Goal: Information Seeking & Learning: Learn about a topic

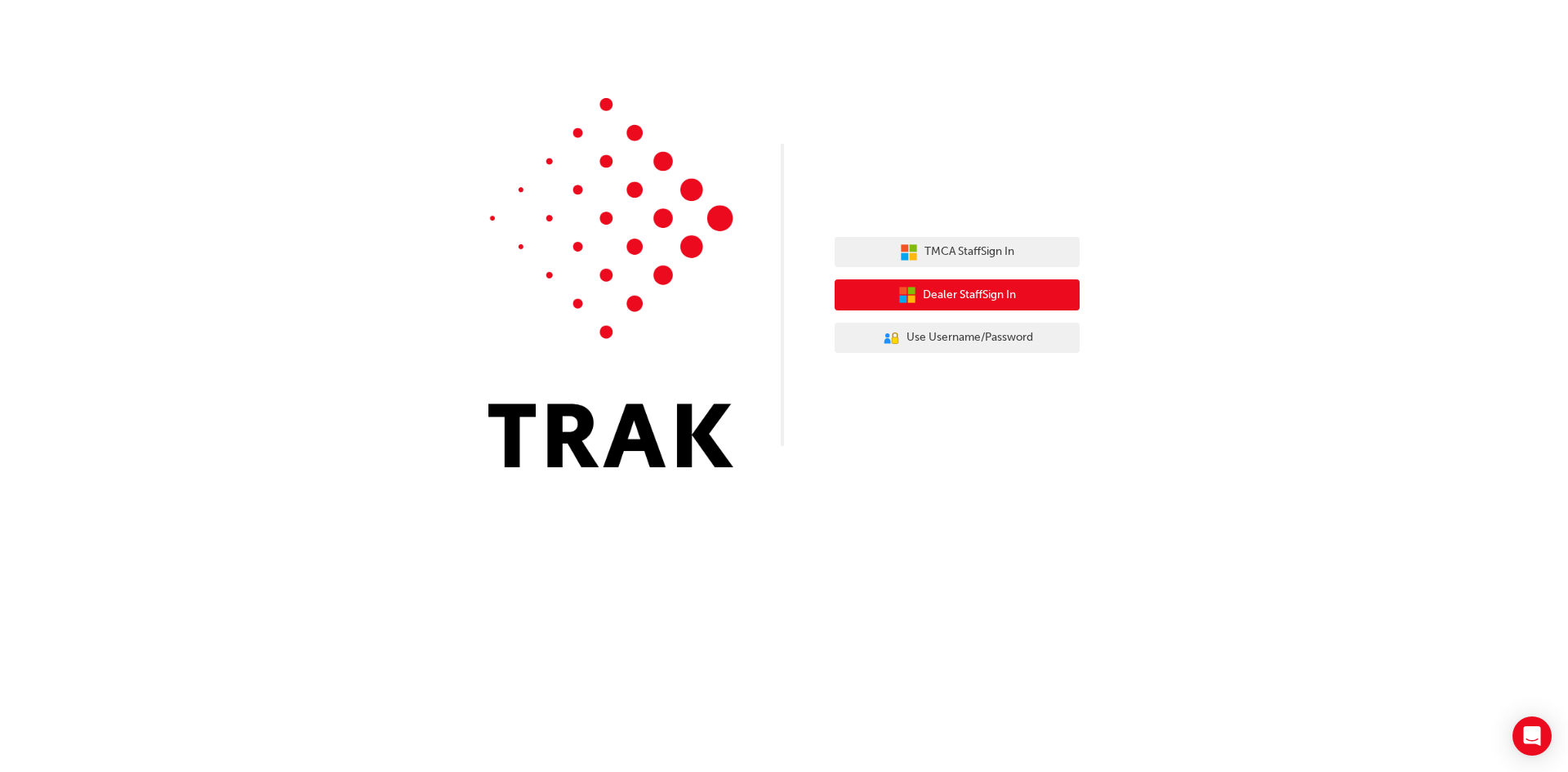
click at [963, 287] on span "Dealer Staff Sign In" at bounding box center [969, 295] width 94 height 19
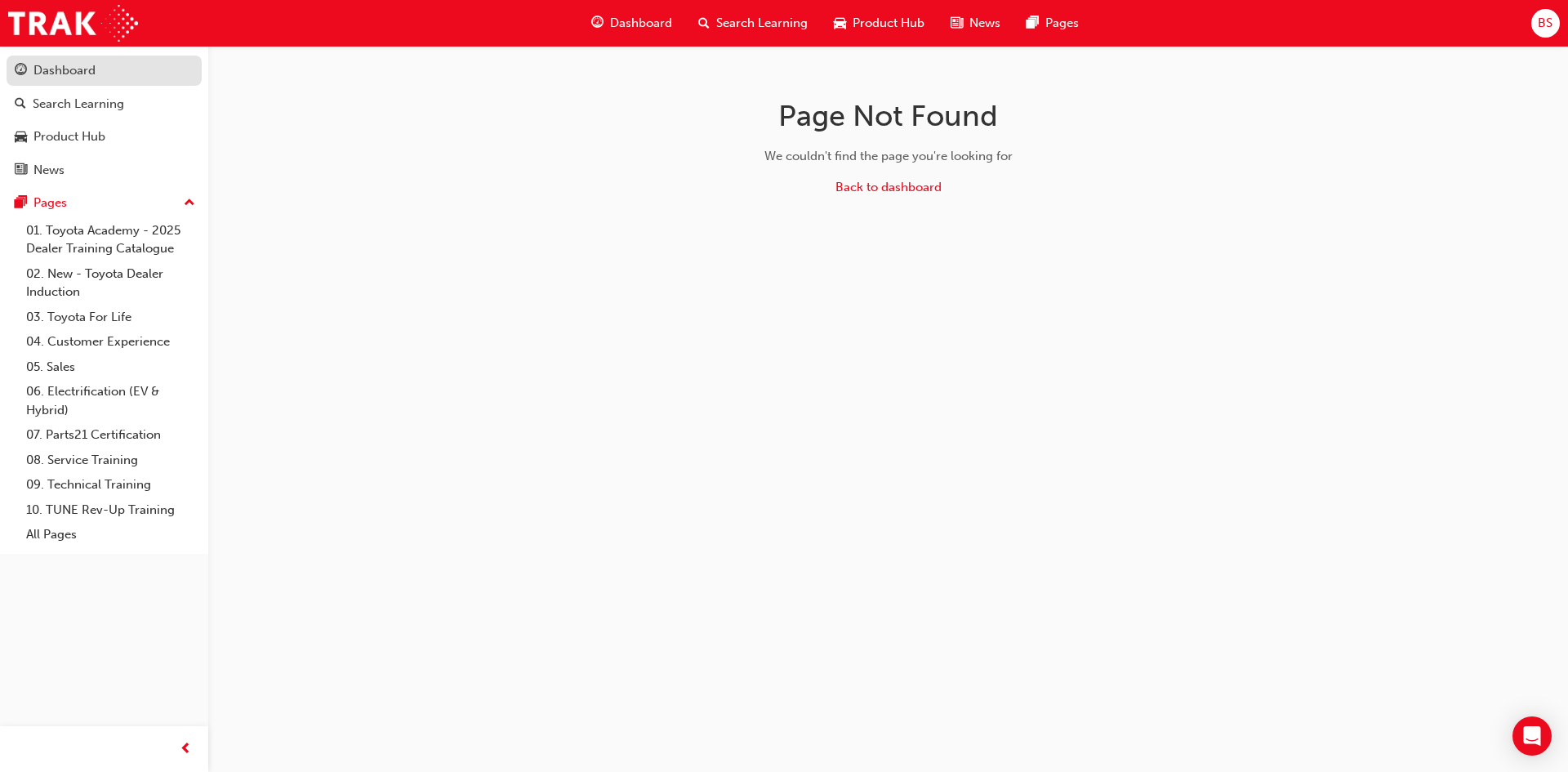
click at [66, 66] on div "Dashboard" at bounding box center [64, 70] width 62 height 19
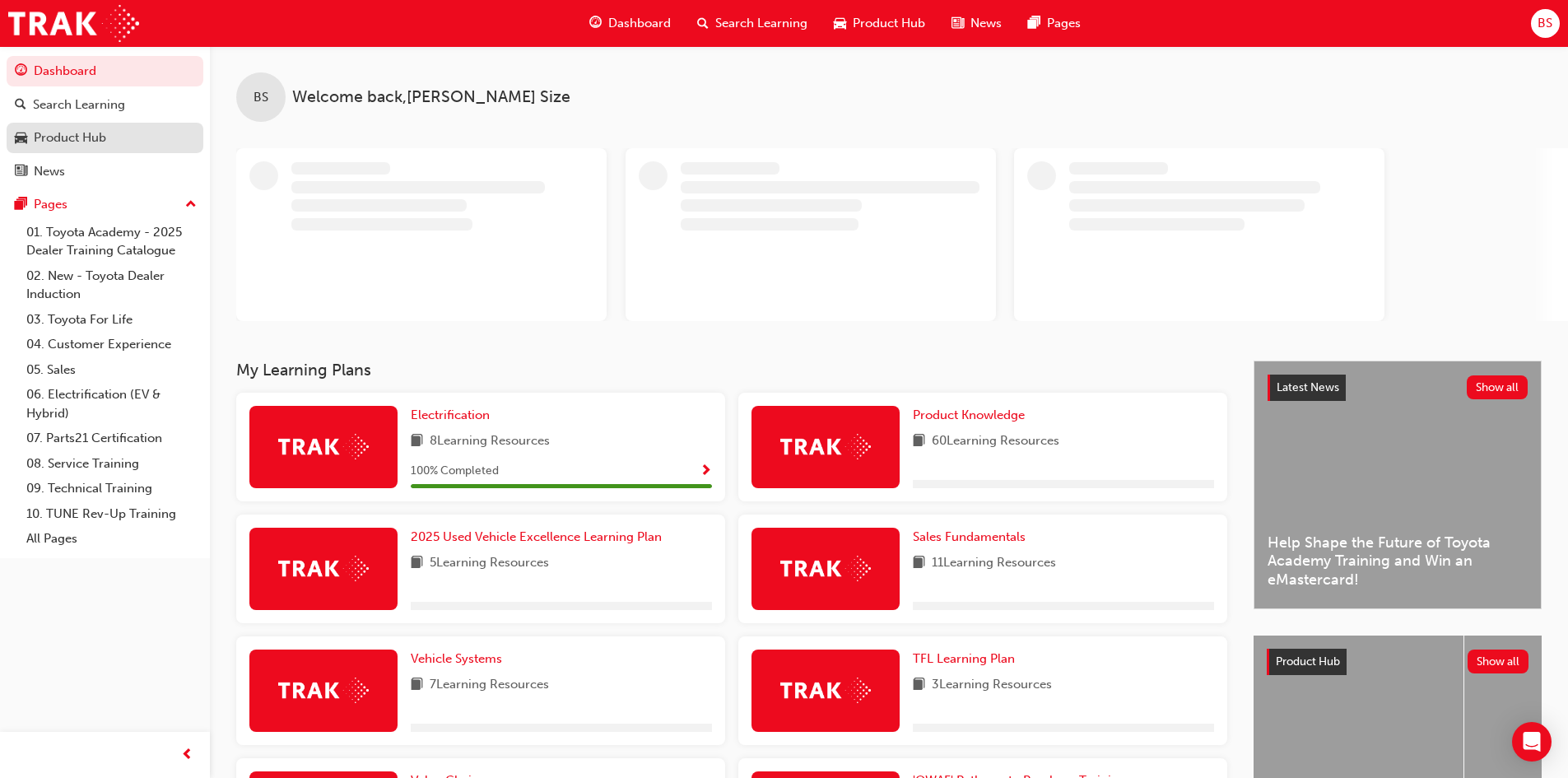
click at [60, 133] on div "Product Hub" at bounding box center [69, 138] width 73 height 19
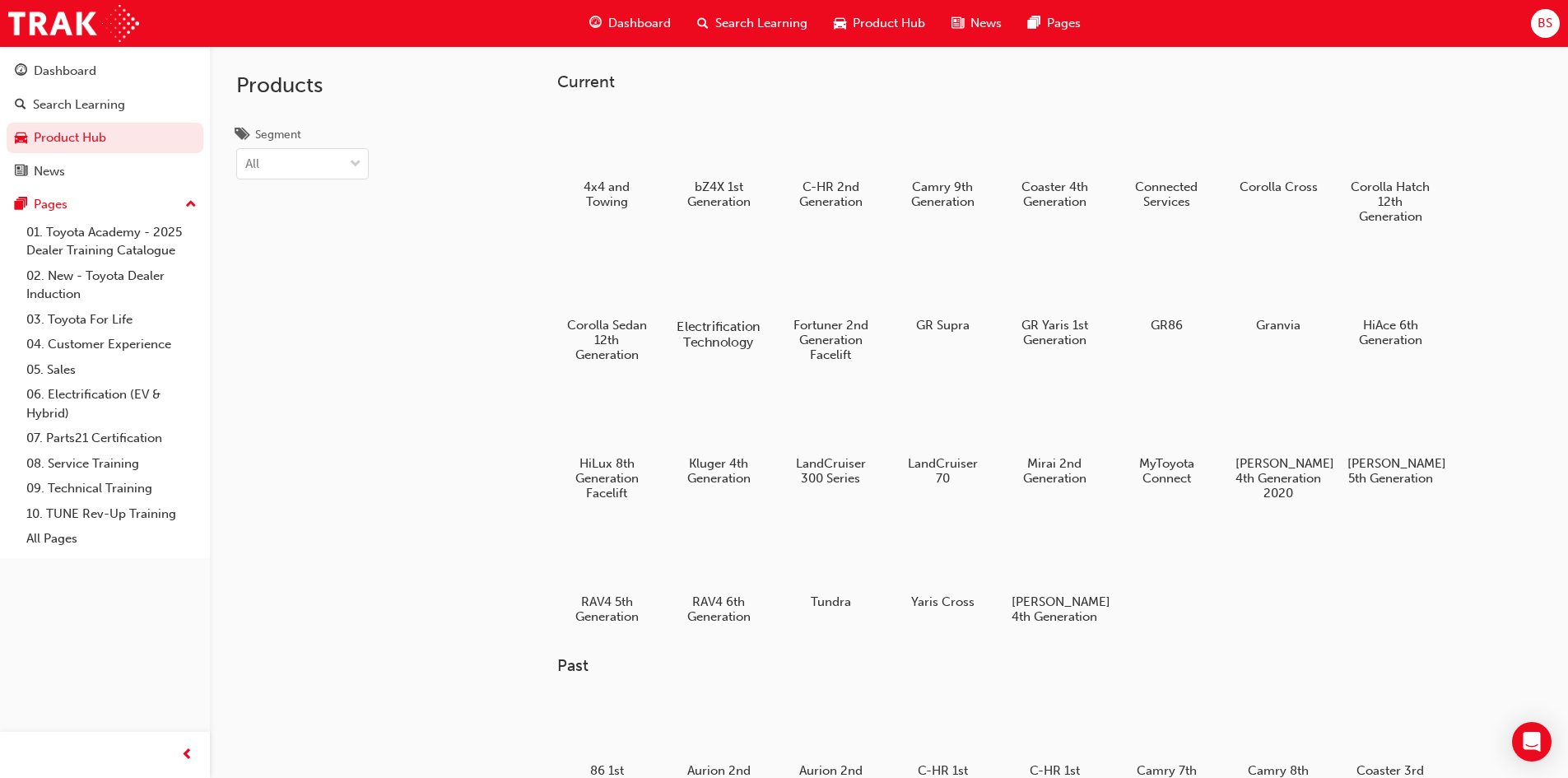
click at [716, 297] on div at bounding box center [718, 279] width 92 height 66
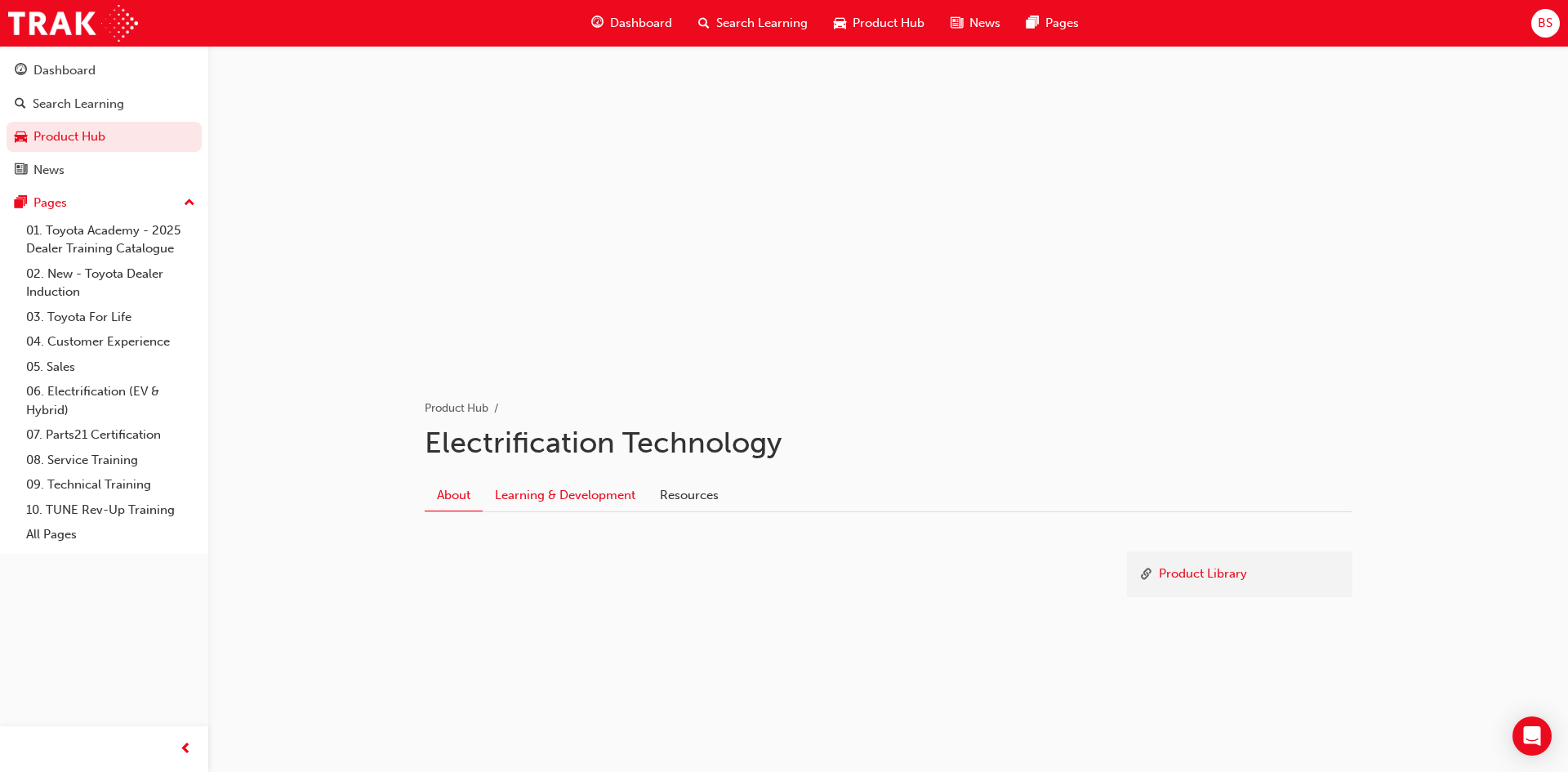
click at [602, 489] on link "Learning & Development" at bounding box center [564, 495] width 165 height 31
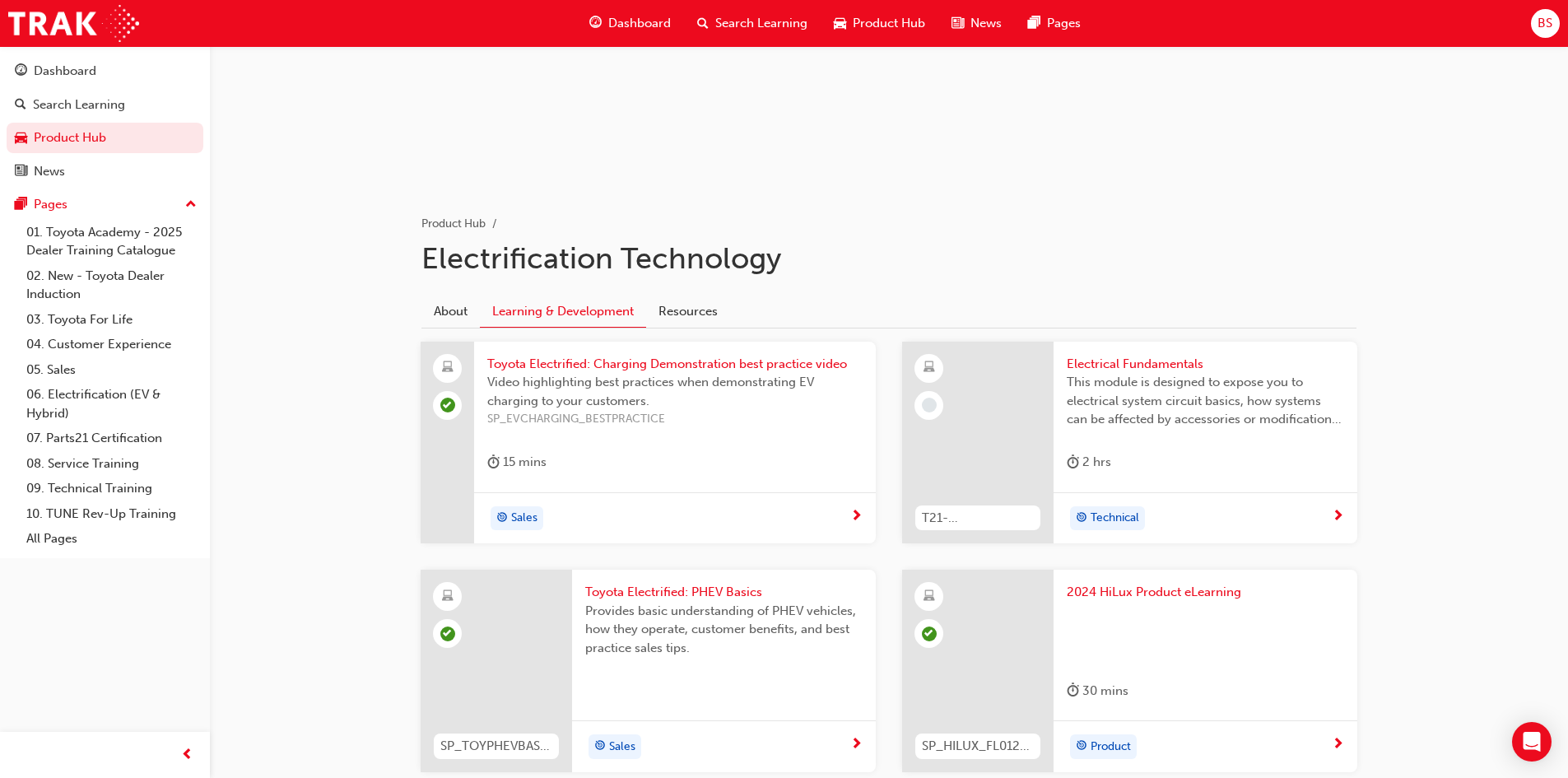
scroll to position [247, 0]
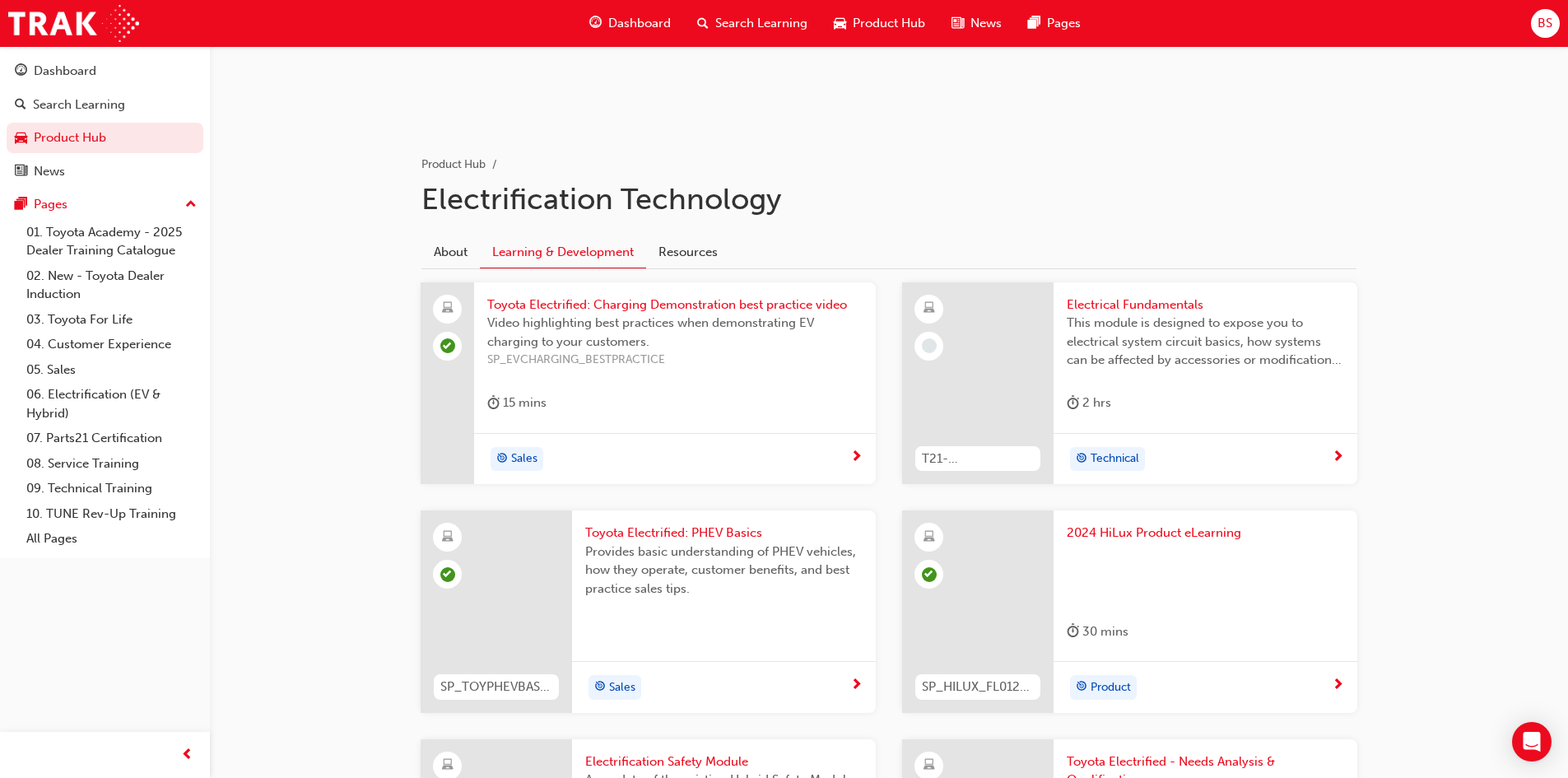
click at [827, 449] on div "Sales" at bounding box center [668, 459] width 363 height 25
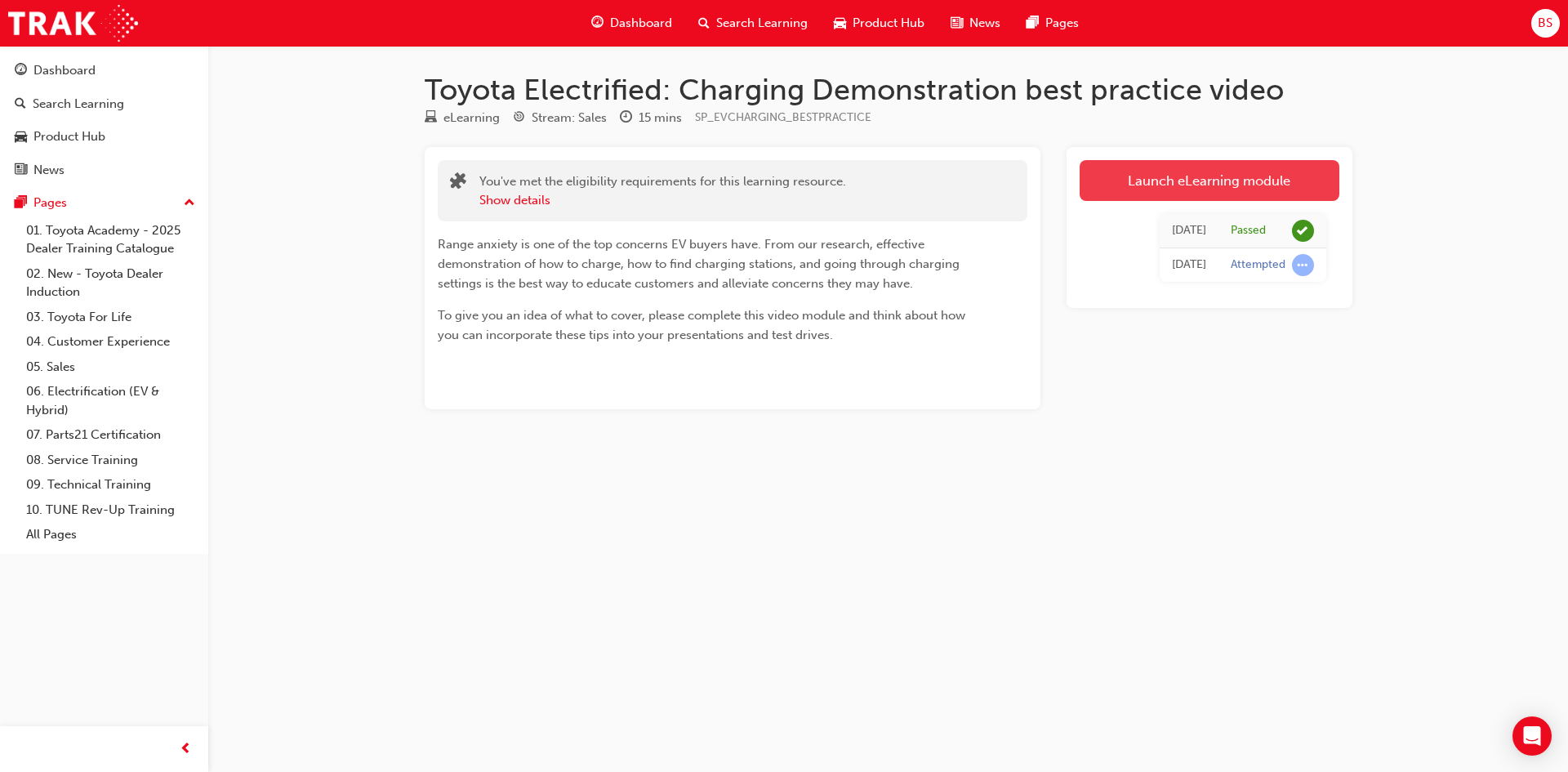
click at [1182, 178] on link "Launch eLearning module" at bounding box center [1210, 180] width 260 height 41
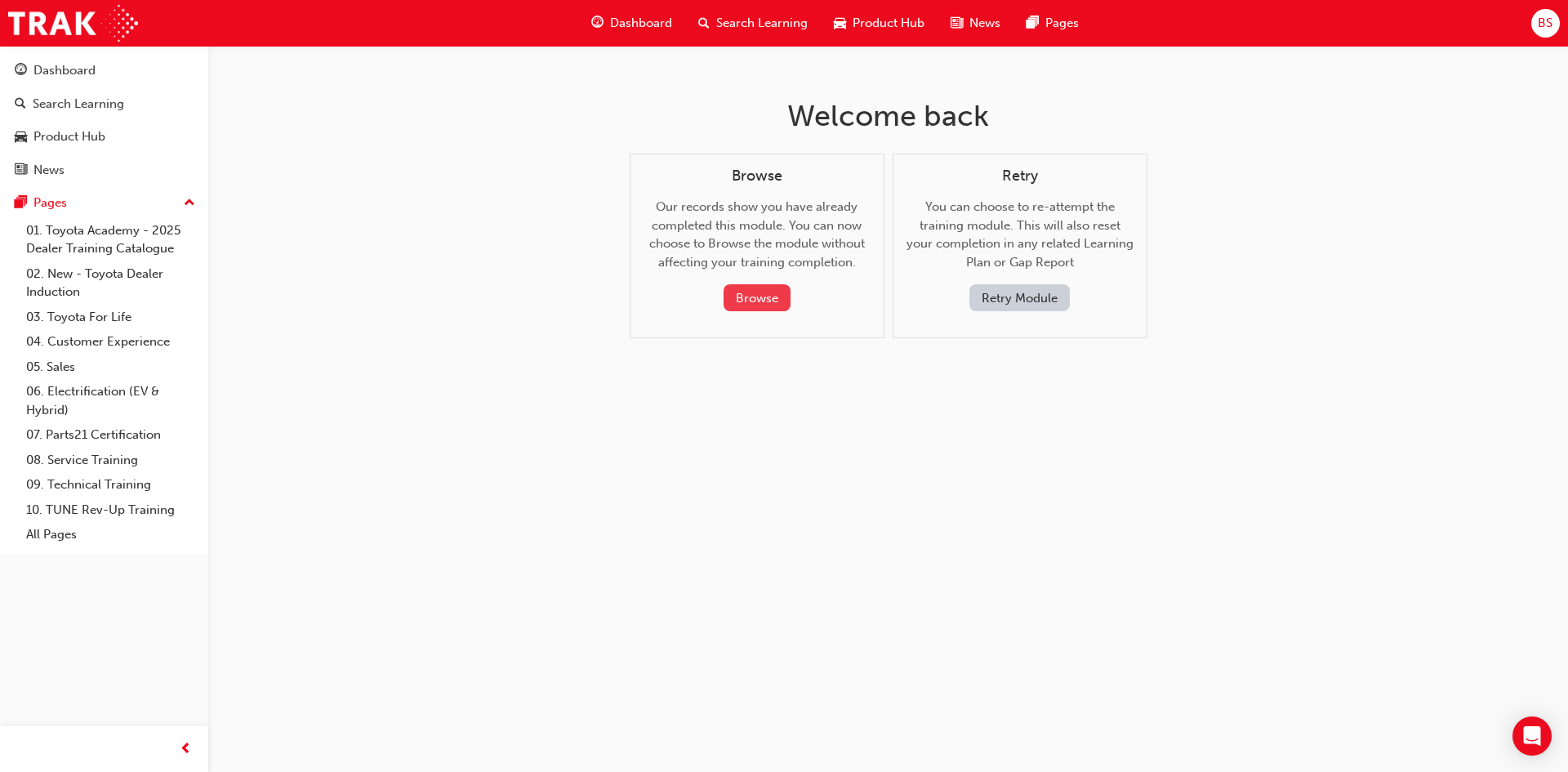
click at [768, 294] on button "Browse" at bounding box center [756, 297] width 67 height 27
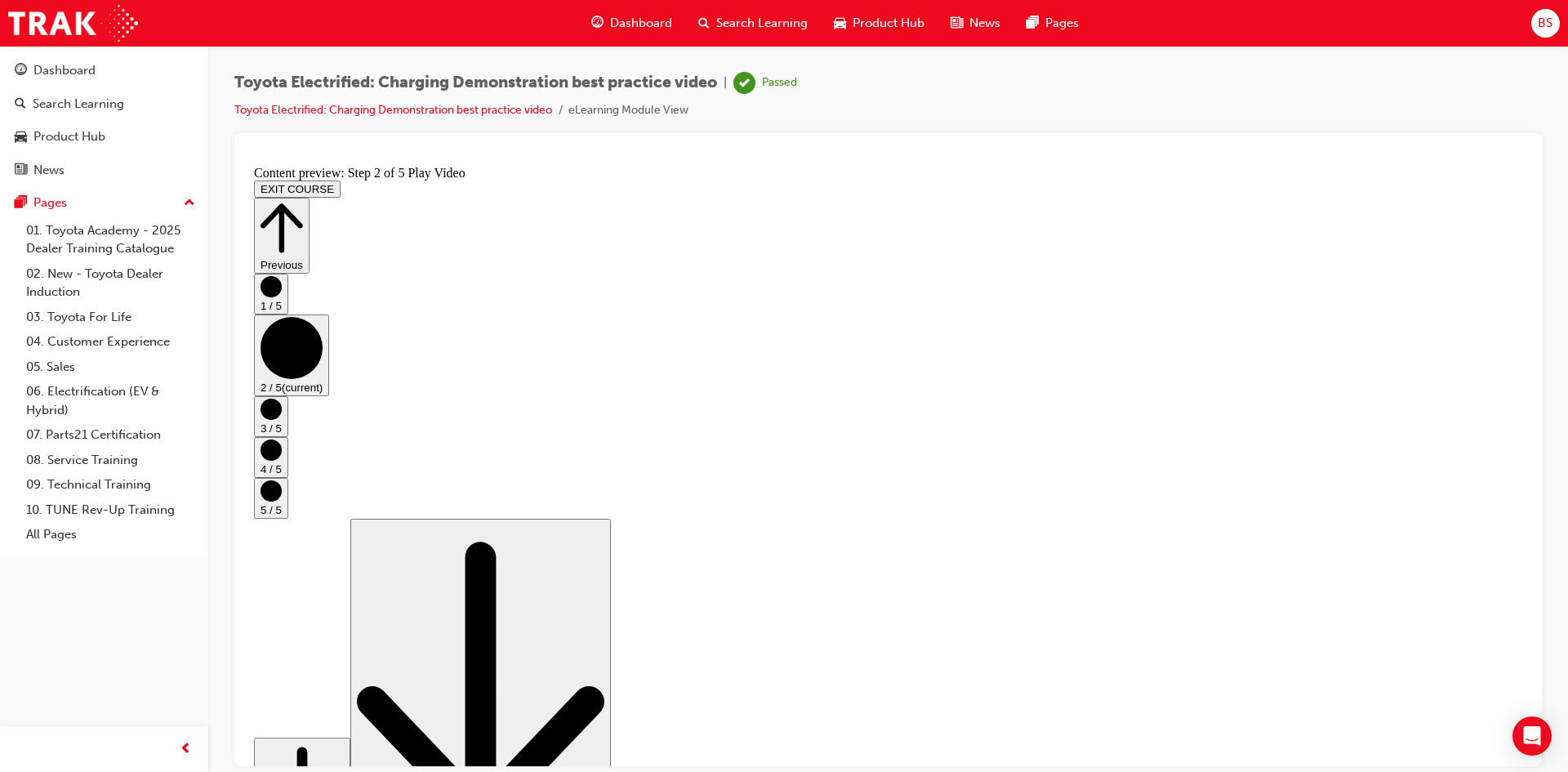
drag, startPoint x: 819, startPoint y: 655, endPoint x: 851, endPoint y: 656, distance: 32.0
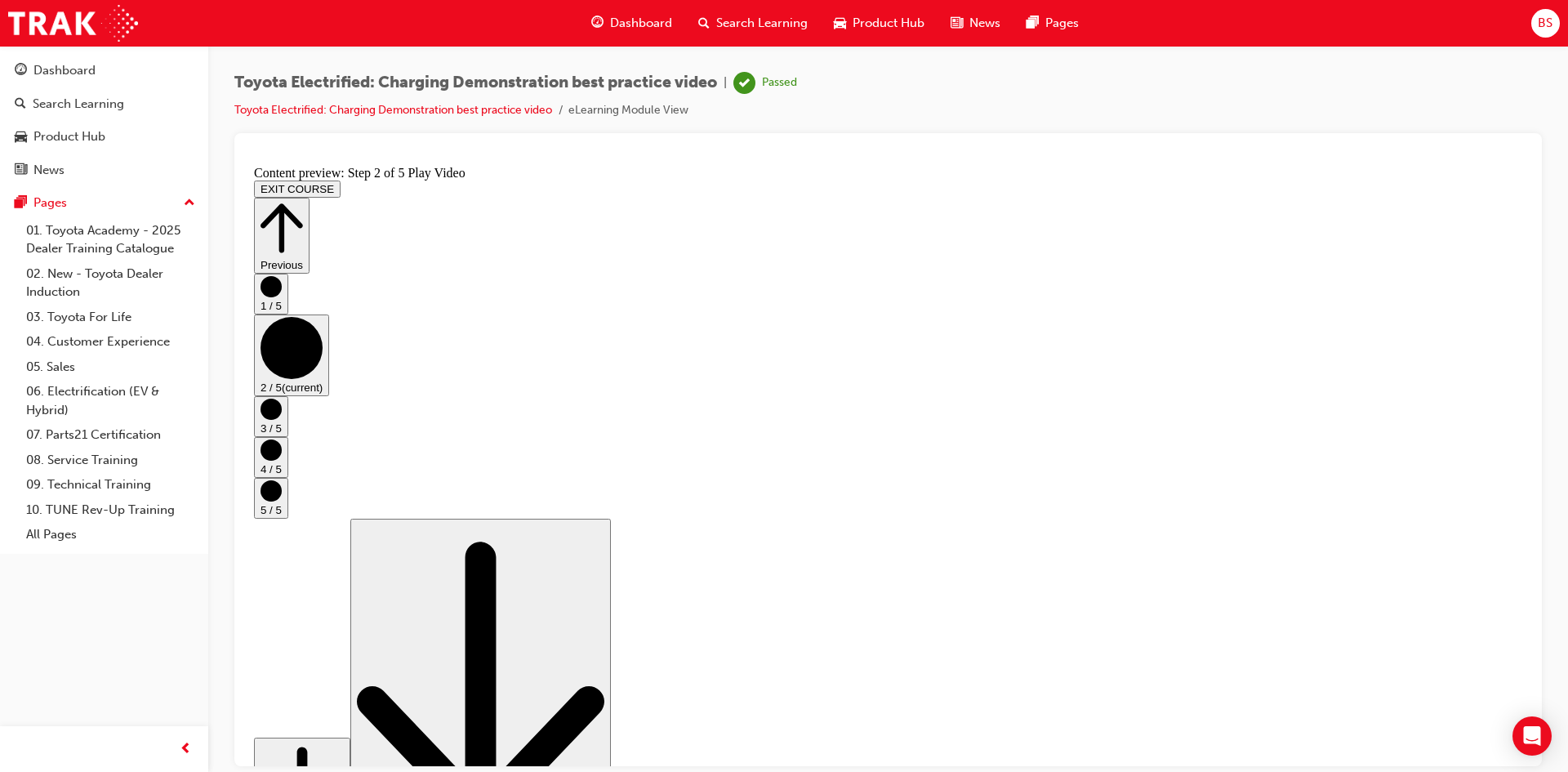
scroll to position [571, 0]
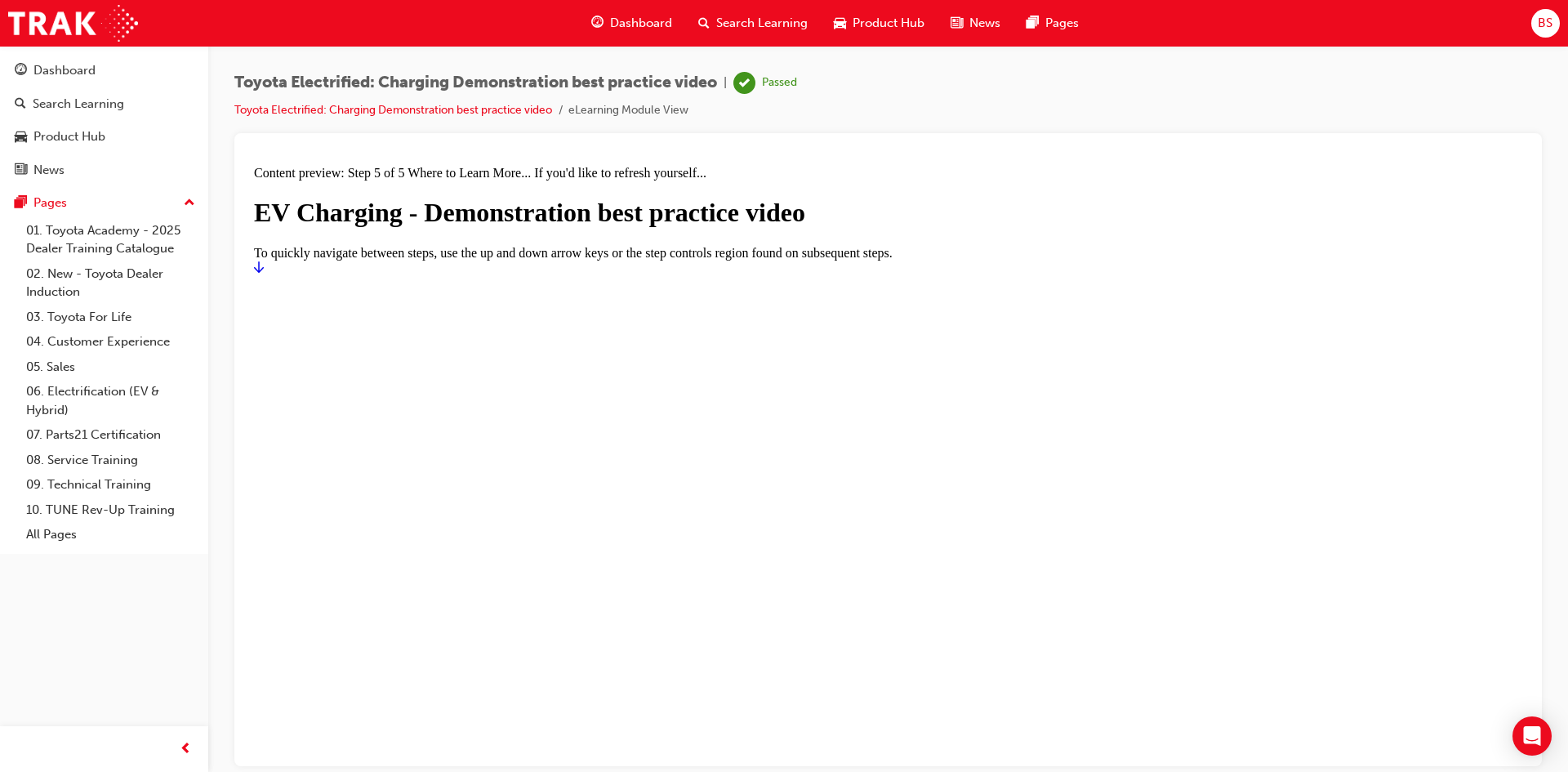
click at [1478, 275] on div at bounding box center [888, 267] width 1268 height 15
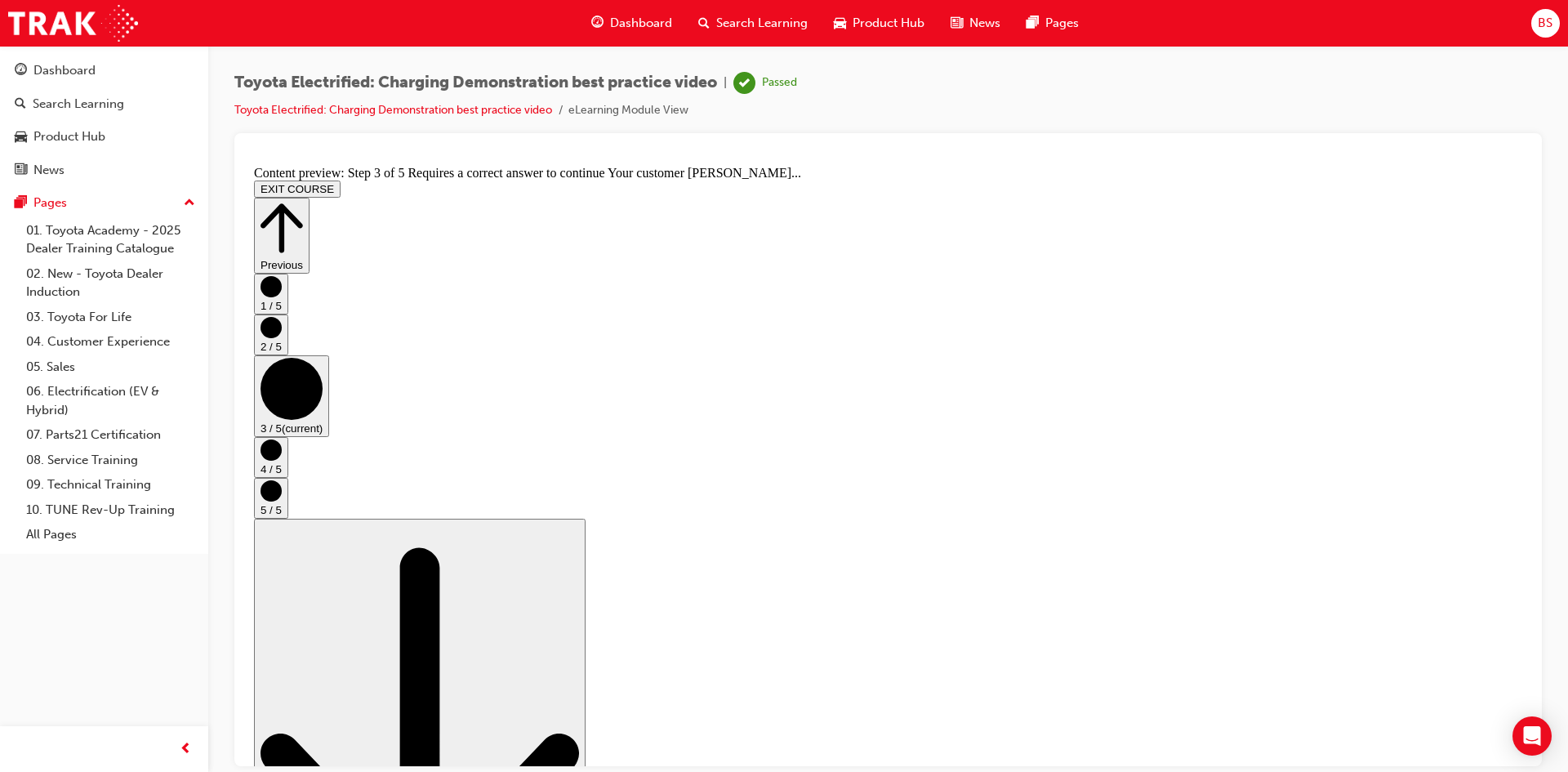
scroll to position [213, 0]
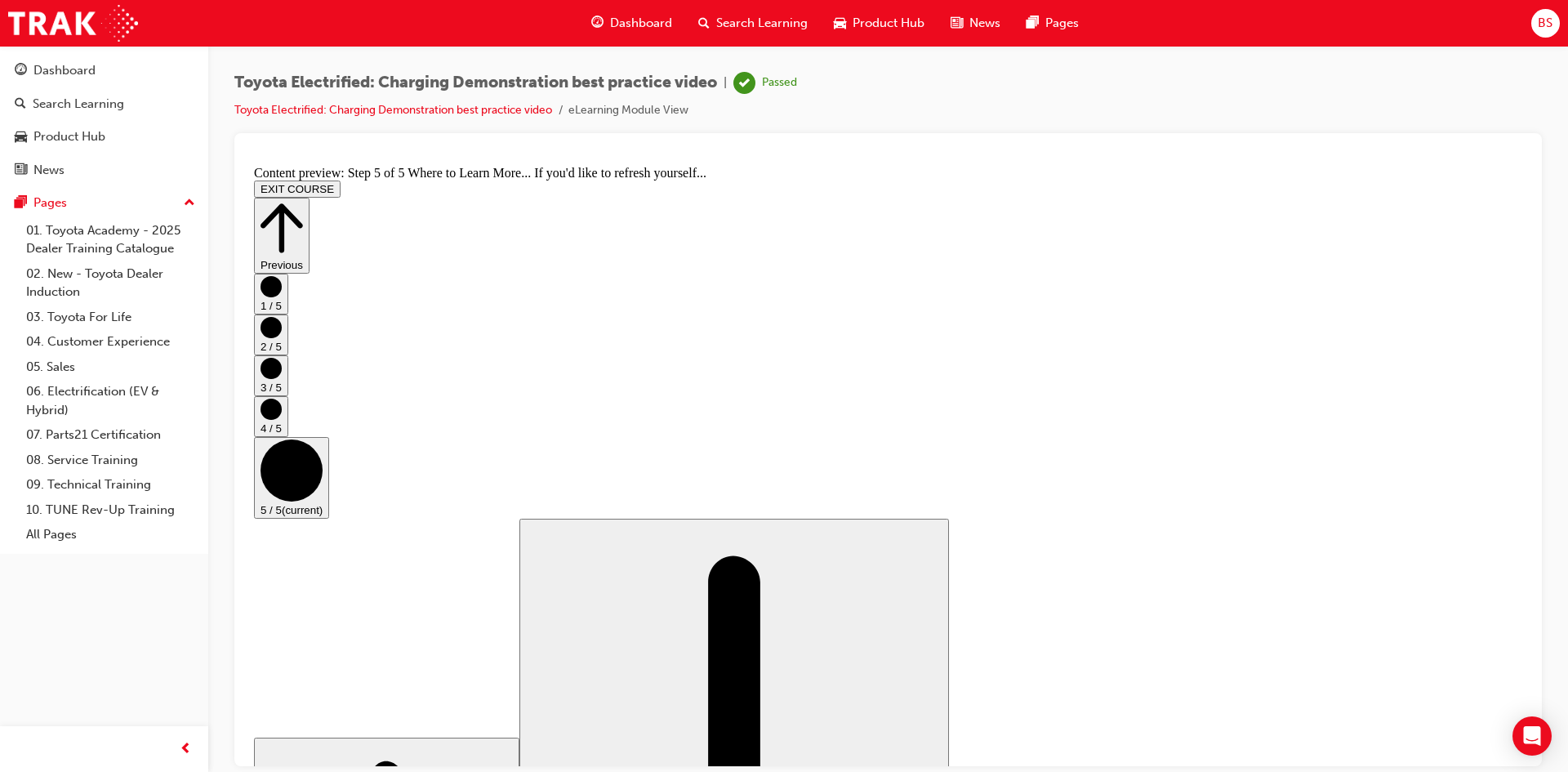
click at [87, 78] on div "Dashboard" at bounding box center [64, 70] width 62 height 19
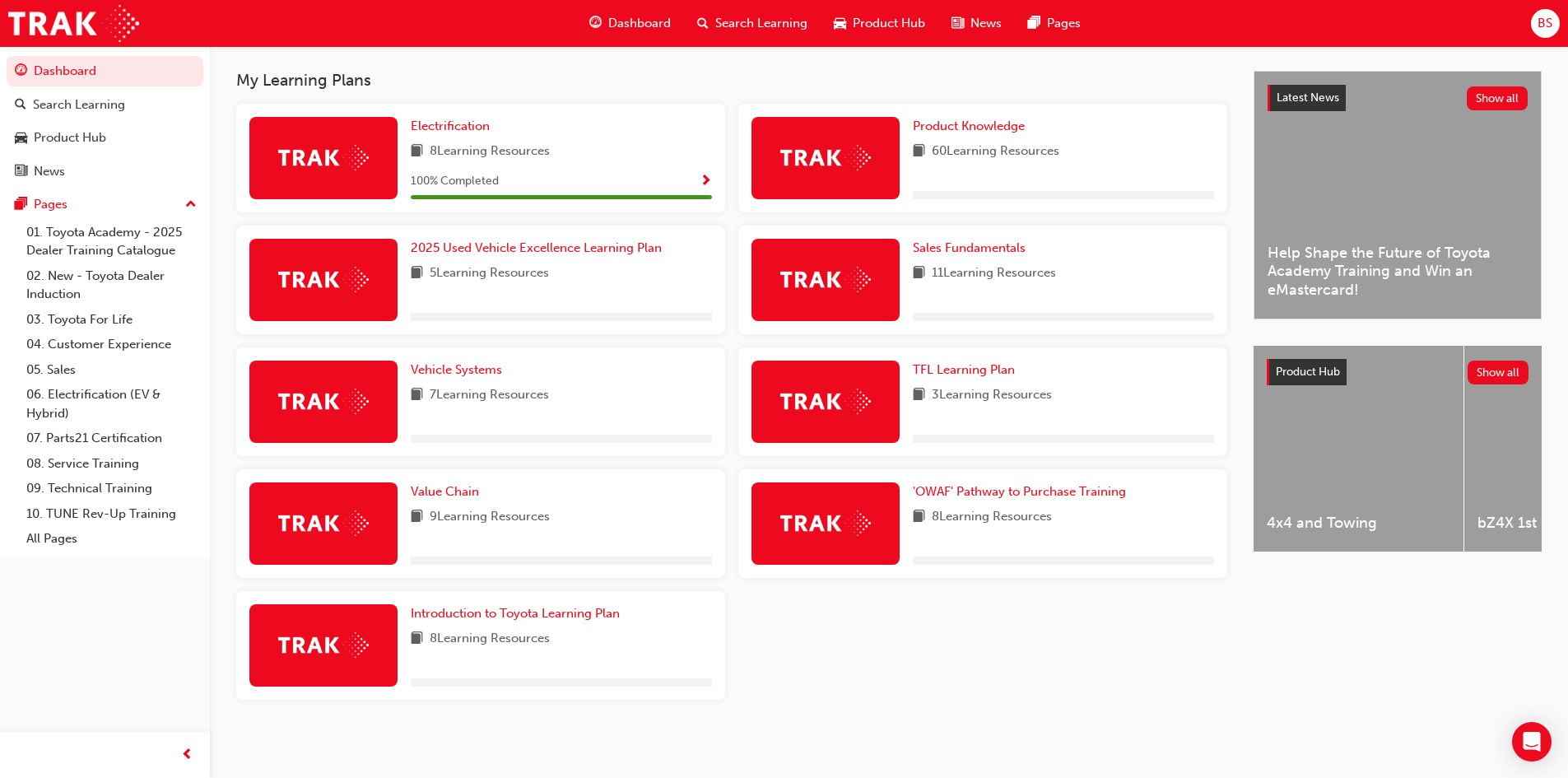
scroll to position [350, 0]
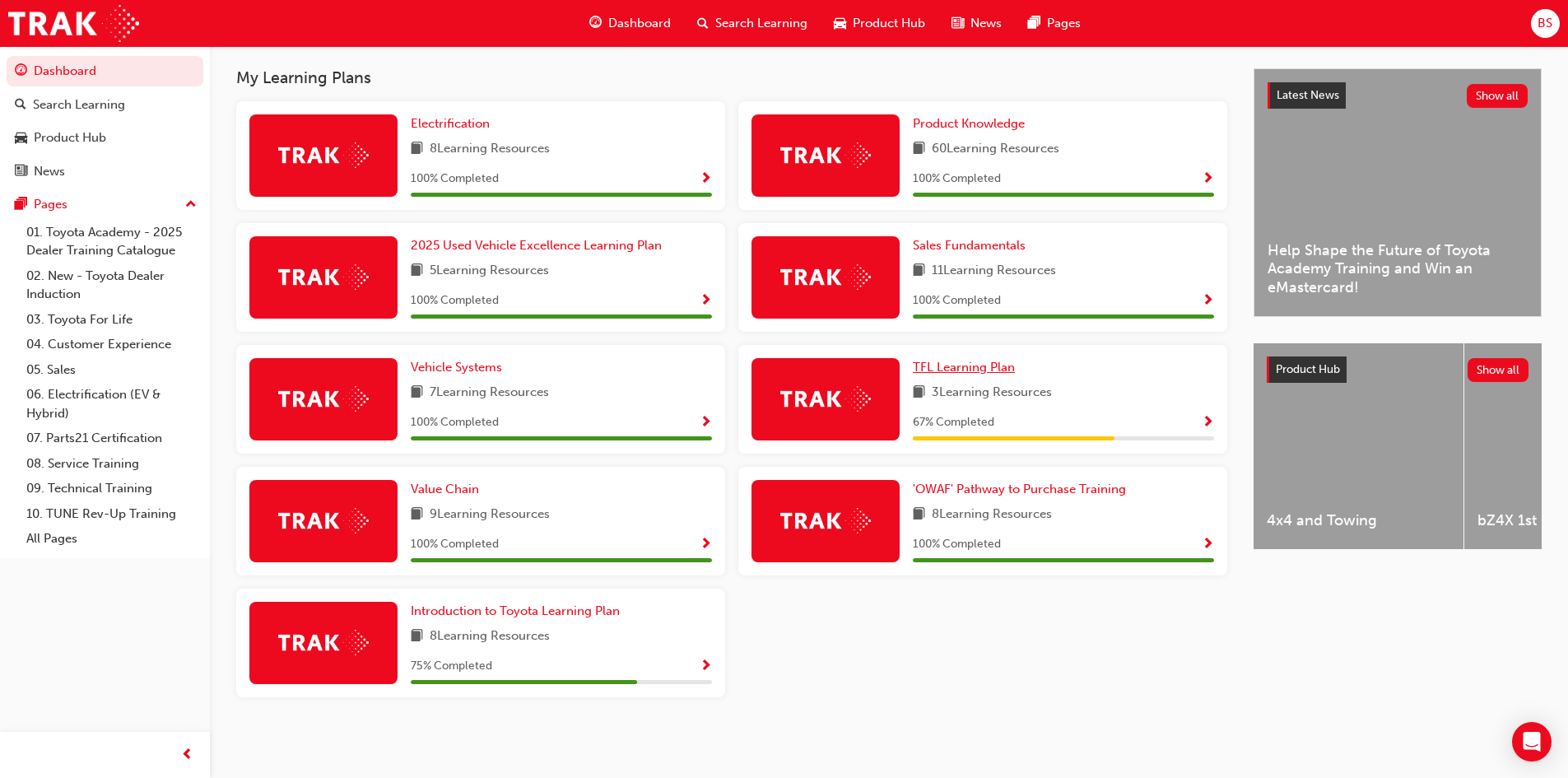
click at [937, 362] on span "TFL Learning Plan" at bounding box center [964, 367] width 102 height 15
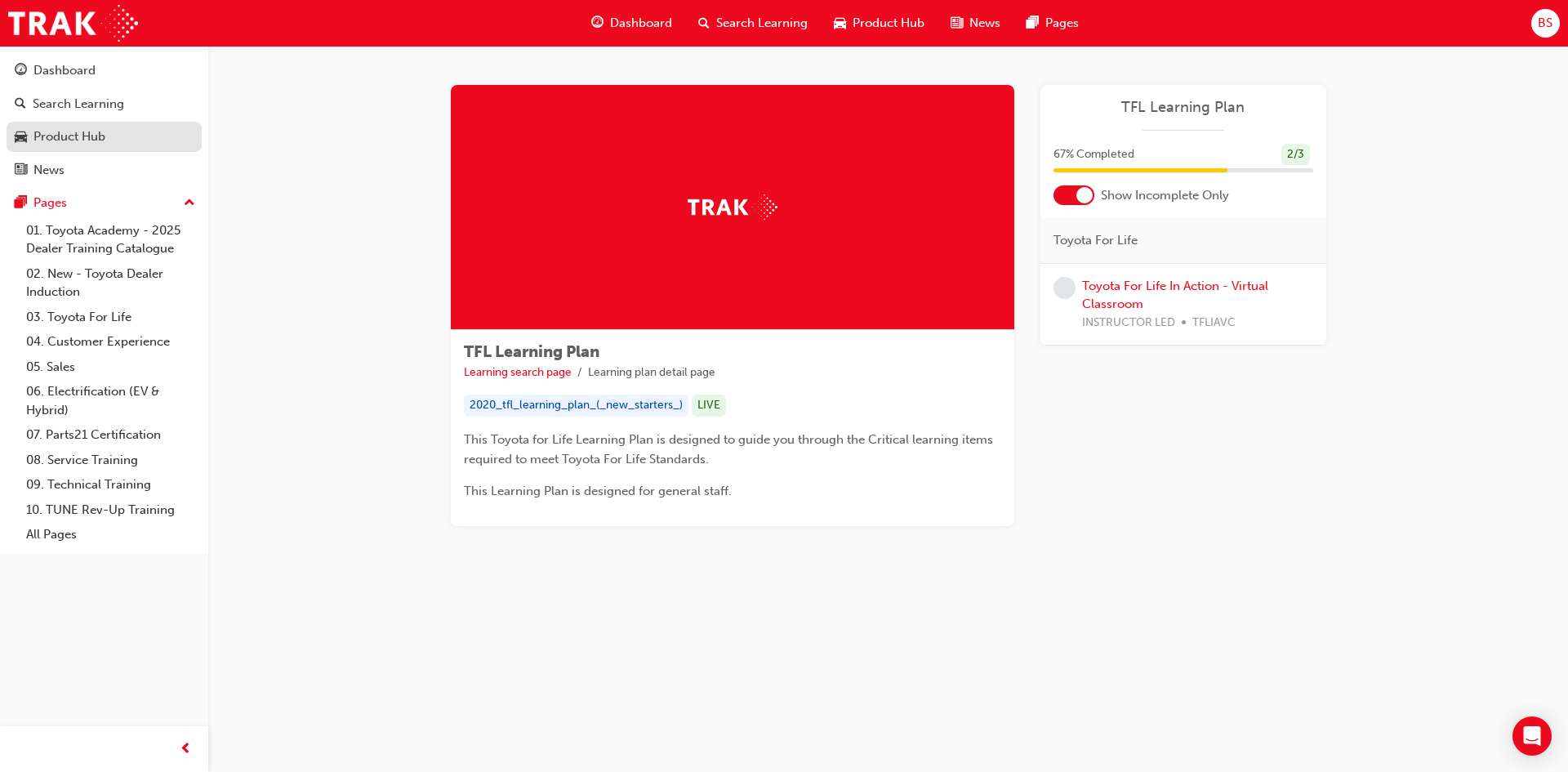
click at [68, 138] on div "Product Hub" at bounding box center [69, 137] width 72 height 19
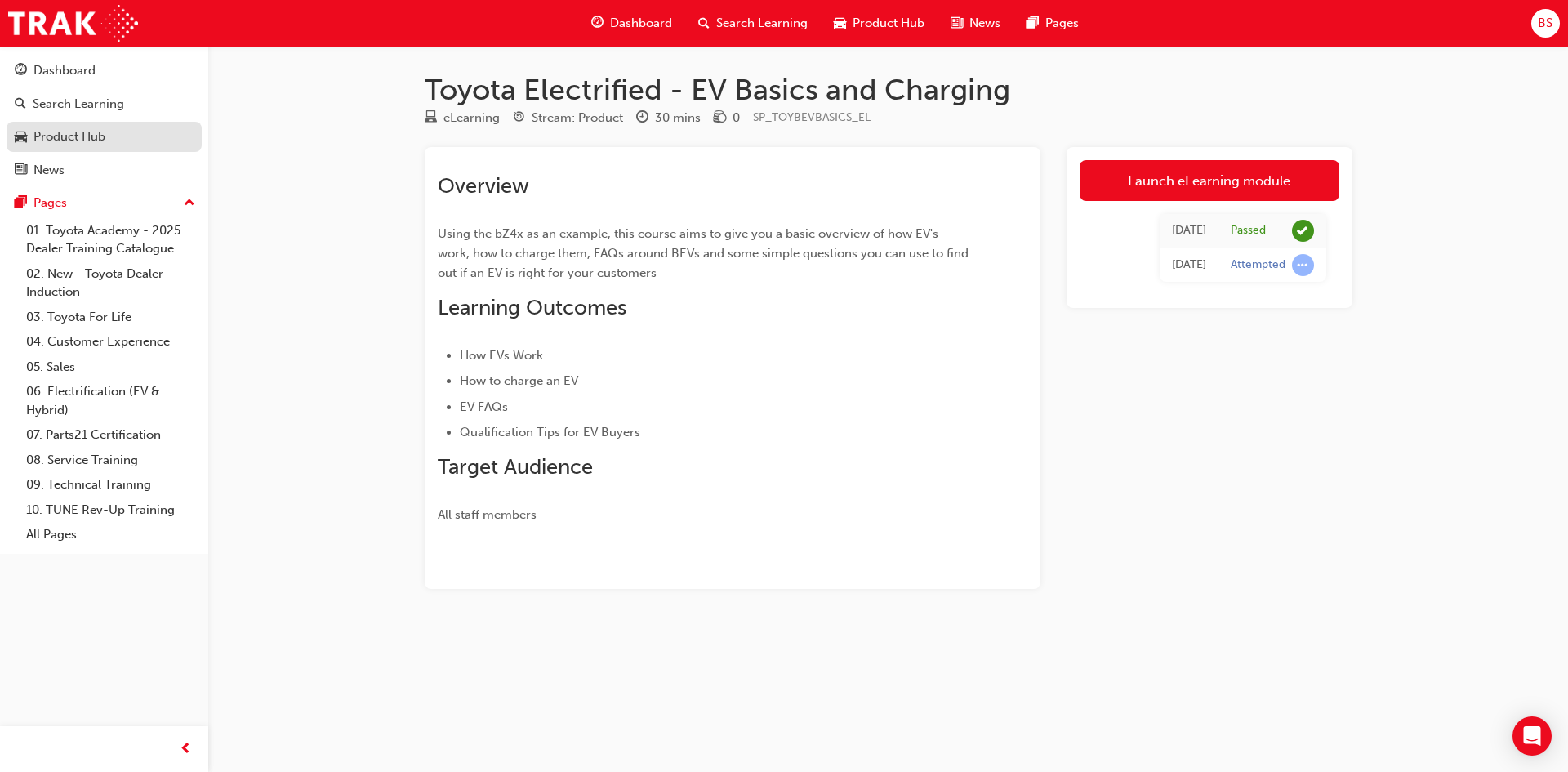
click at [89, 136] on div "Product Hub" at bounding box center [69, 137] width 72 height 19
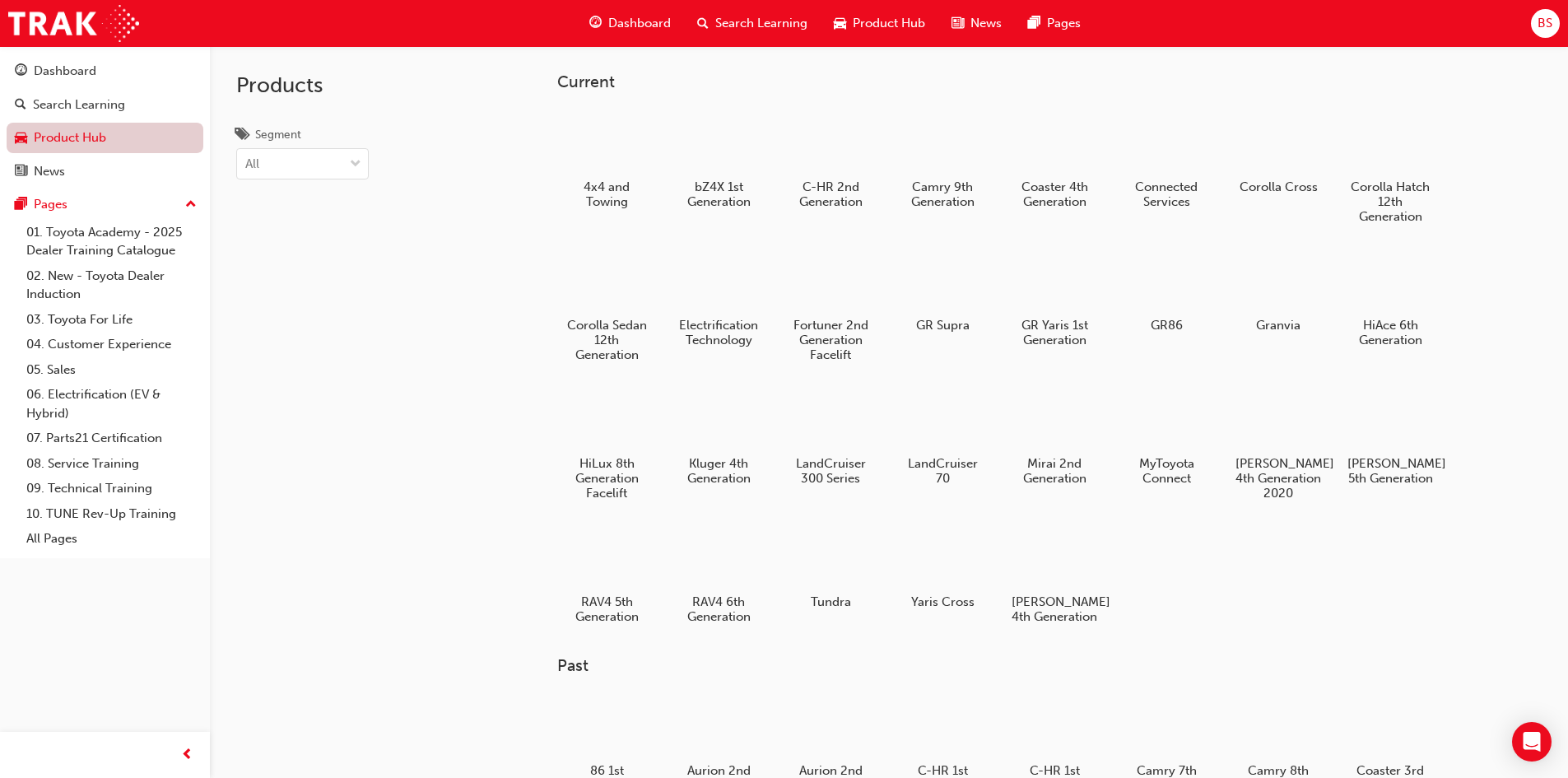
click at [90, 137] on link "Product Hub" at bounding box center [105, 138] width 197 height 31
click at [711, 155] on div at bounding box center [718, 140] width 92 height 65
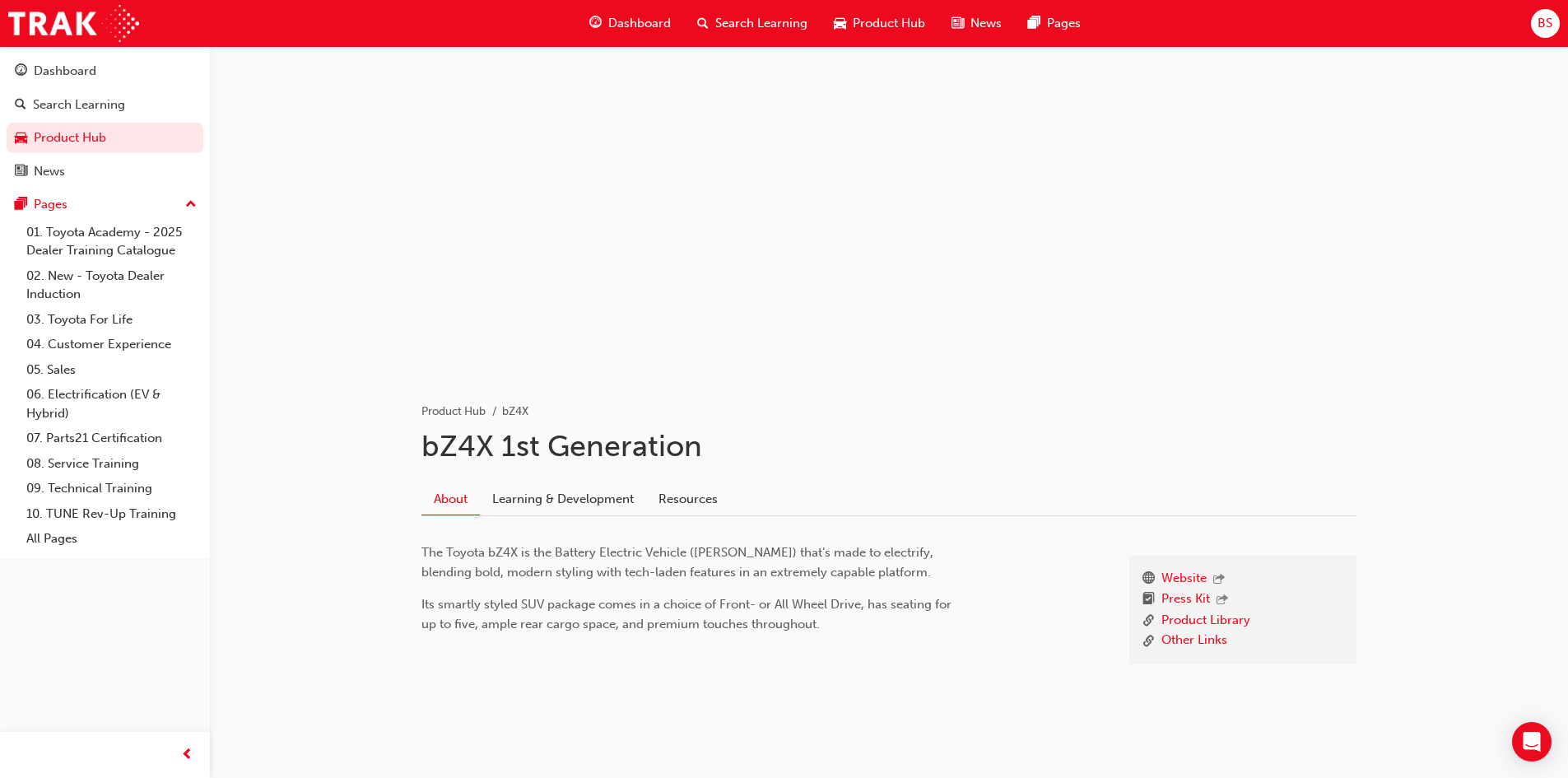
scroll to position [33, 0]
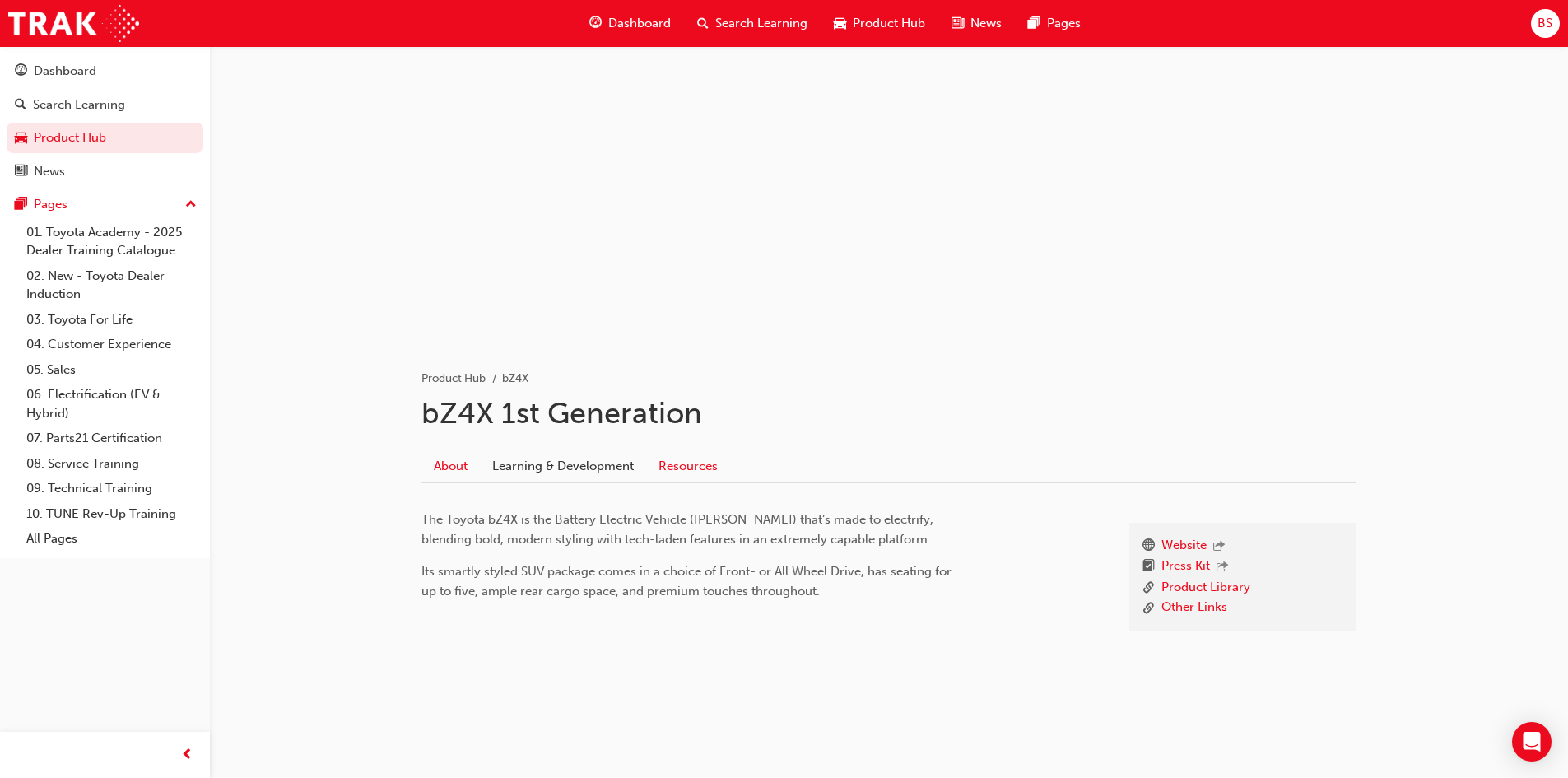
click at [680, 460] on link "Resources" at bounding box center [688, 466] width 84 height 32
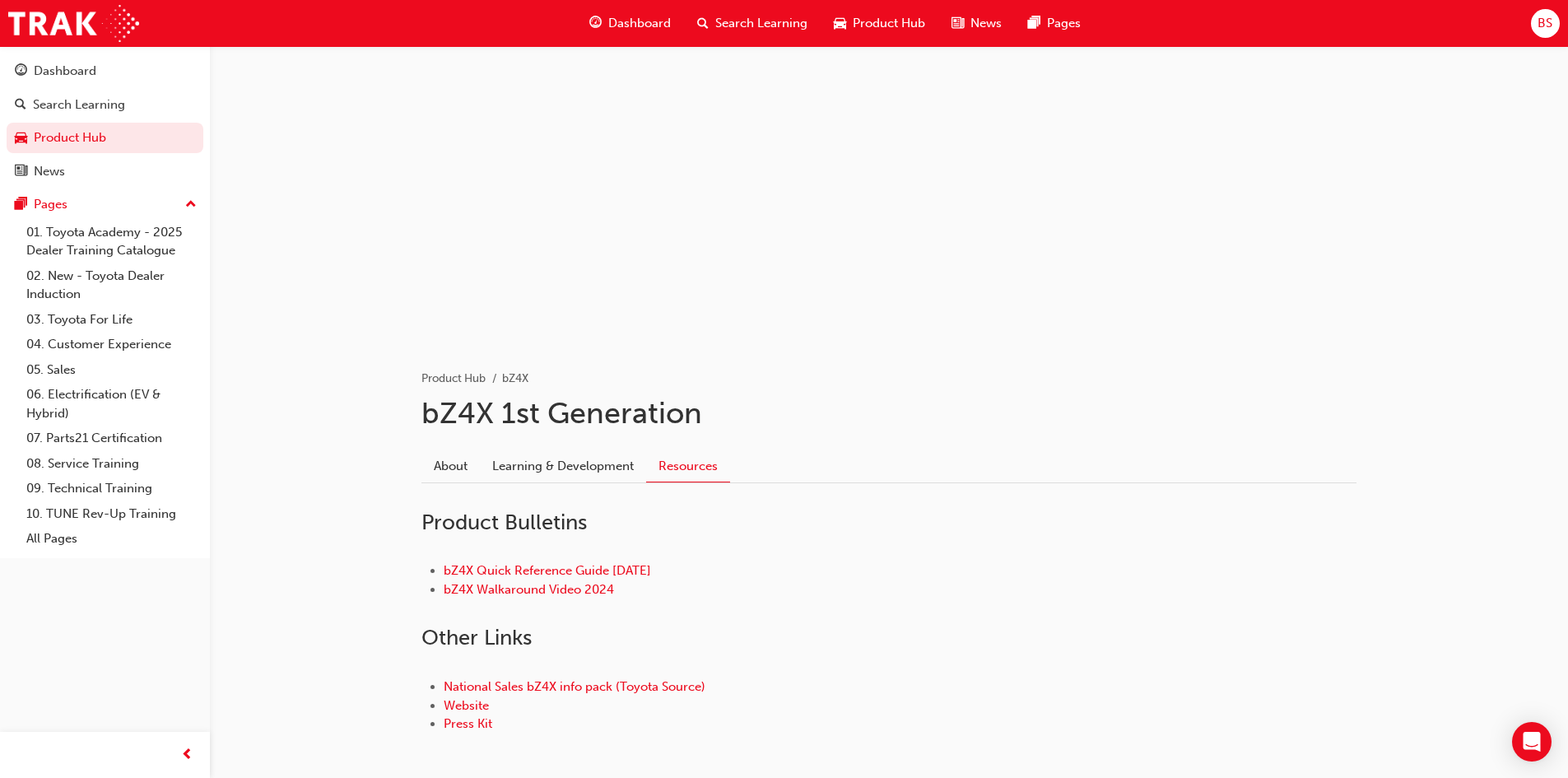
scroll to position [108, 0]
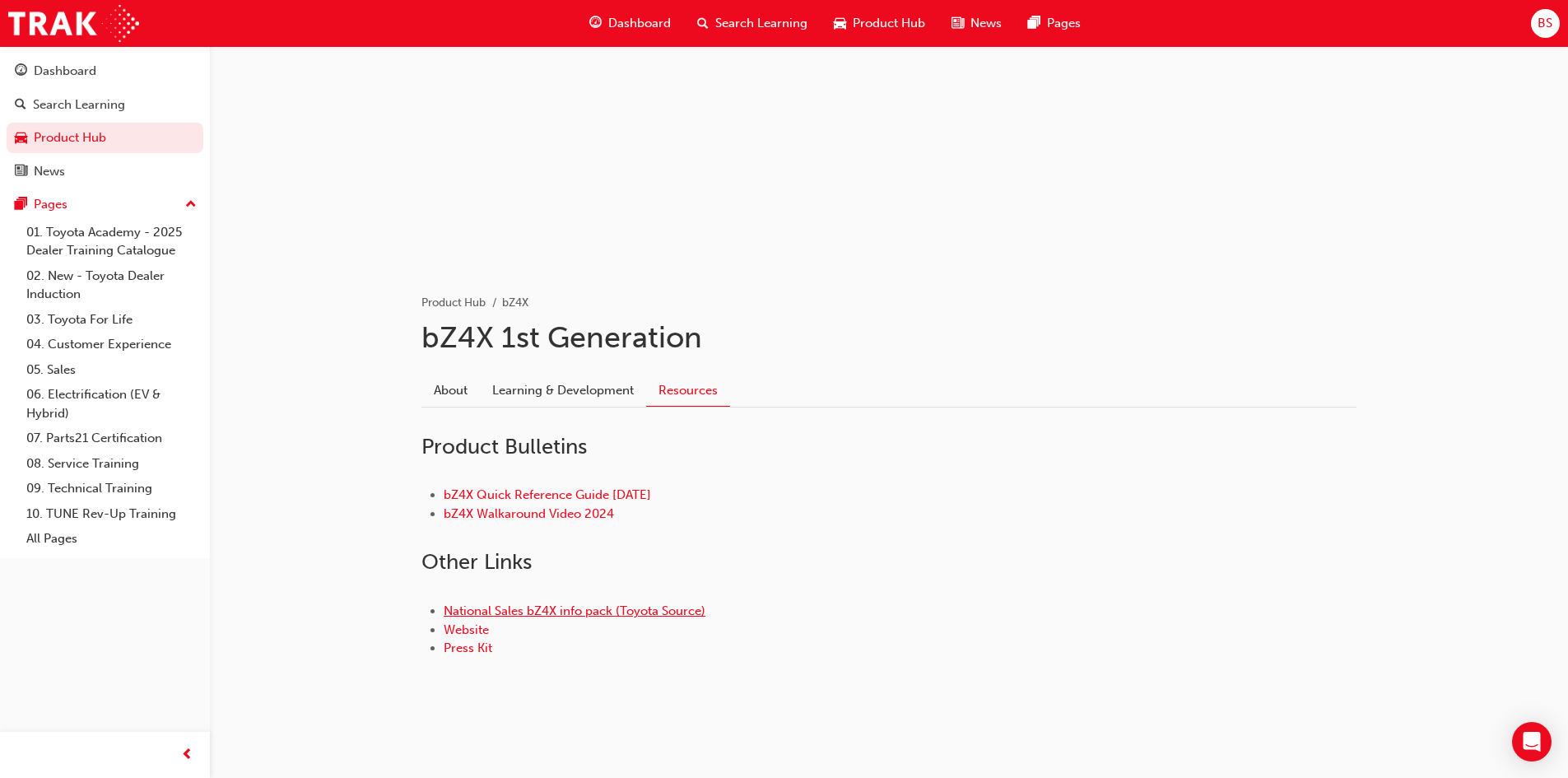
click at [553, 615] on link "National Sales bZ4X info pack (Toyota Source)" at bounding box center [575, 610] width 262 height 15
click at [465, 630] on link "Website" at bounding box center [466, 630] width 45 height 15
